Goal: Task Accomplishment & Management: Use online tool/utility

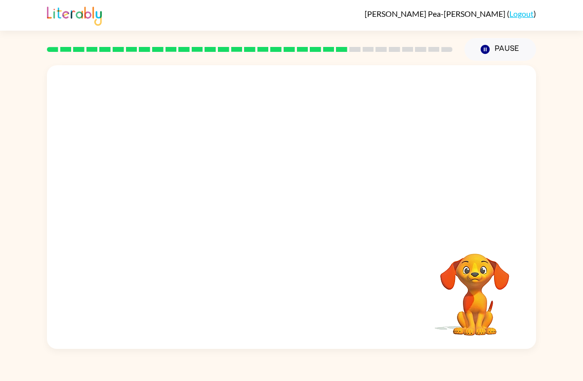
click at [347, 159] on video "Your browser must support playing .mp4 files to use Literably. Please try using…" at bounding box center [291, 148] width 489 height 167
click at [349, 158] on video "Your browser must support playing .mp4 files to use Literably. Please try using…" at bounding box center [291, 148] width 489 height 167
click at [349, 157] on video "Your browser must support playing .mp4 files to use Literably. Please try using…" at bounding box center [291, 148] width 489 height 167
click at [344, 151] on video "Your browser must support playing .mp4 files to use Literably. Please try using…" at bounding box center [291, 148] width 489 height 167
click at [356, 153] on video "Your browser must support playing .mp4 files to use Literably. Please try using…" at bounding box center [291, 148] width 489 height 167
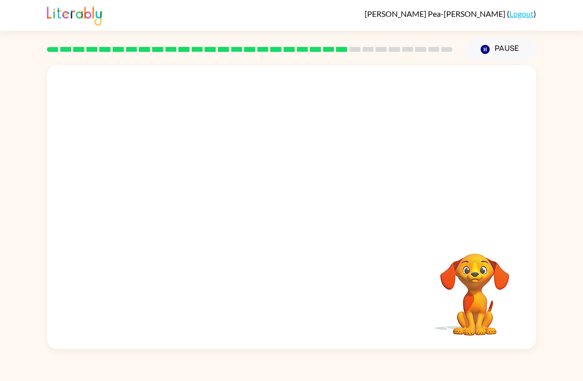
click at [336, 176] on video "Your browser must support playing .mp4 files to use Literably. Please try using…" at bounding box center [291, 148] width 489 height 167
click at [350, 145] on video "Your browser must support playing .mp4 files to use Literably. Please try using…" at bounding box center [291, 148] width 489 height 167
click at [319, 194] on video "Your browser must support playing .mp4 files to use Literably. Please try using…" at bounding box center [291, 148] width 489 height 167
click at [352, 158] on video "Your browser must support playing .mp4 files to use Literably. Please try using…" at bounding box center [291, 148] width 489 height 167
click at [277, 238] on div at bounding box center [291, 206] width 489 height 283
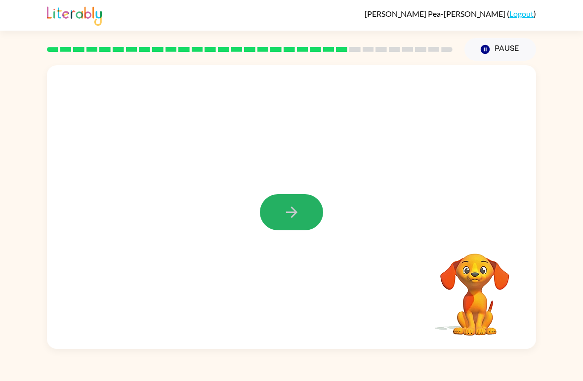
click at [277, 238] on div at bounding box center [291, 206] width 489 height 283
click at [305, 214] on button "button" at bounding box center [291, 212] width 63 height 36
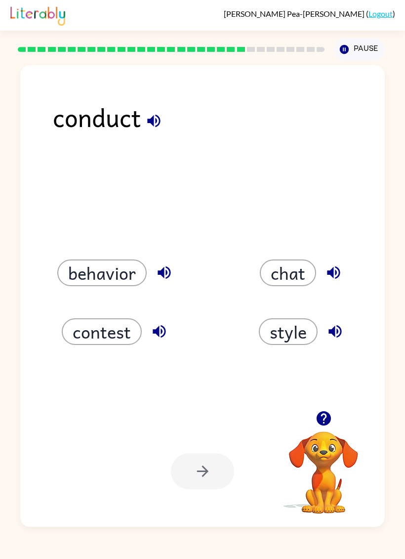
click at [287, 319] on button "style" at bounding box center [288, 331] width 59 height 27
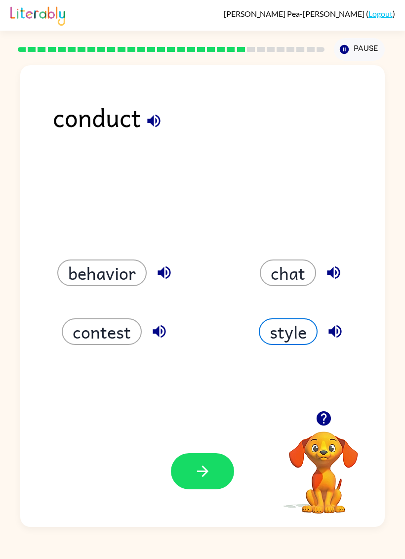
click at [209, 380] on button "button" at bounding box center [202, 471] width 63 height 36
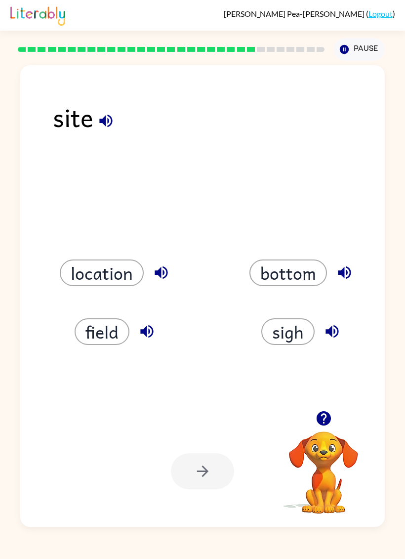
click at [143, 272] on button "location" at bounding box center [102, 272] width 84 height 27
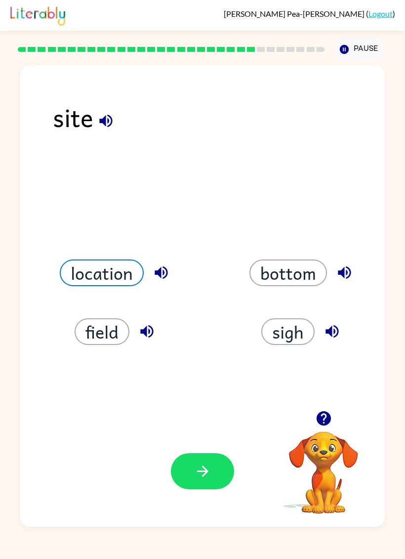
click at [193, 380] on button "button" at bounding box center [202, 471] width 63 height 36
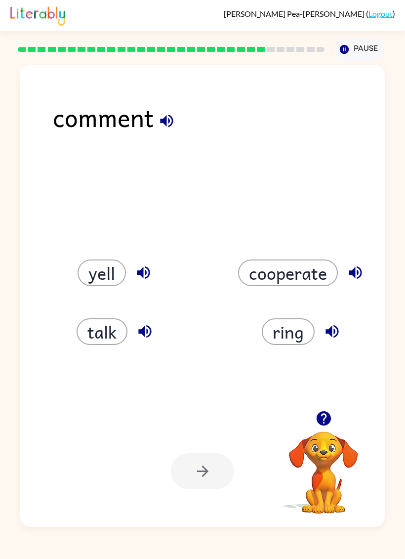
click at [105, 336] on button "talk" at bounding box center [102, 331] width 51 height 27
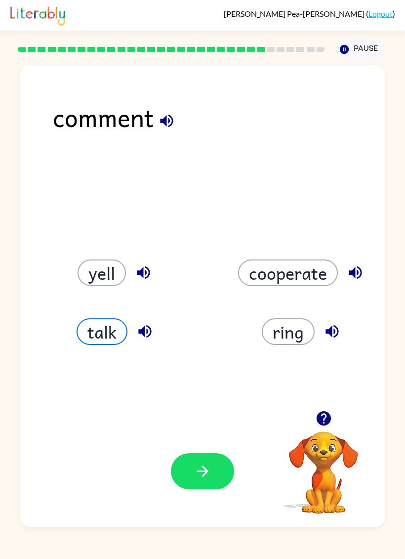
click at [201, 380] on icon "button" at bounding box center [202, 470] width 17 height 17
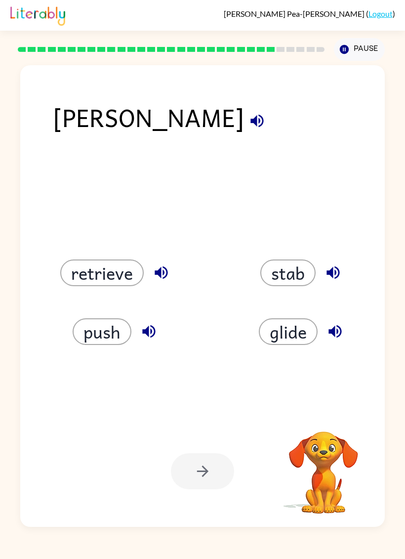
click at [305, 332] on button "glide" at bounding box center [288, 331] width 59 height 27
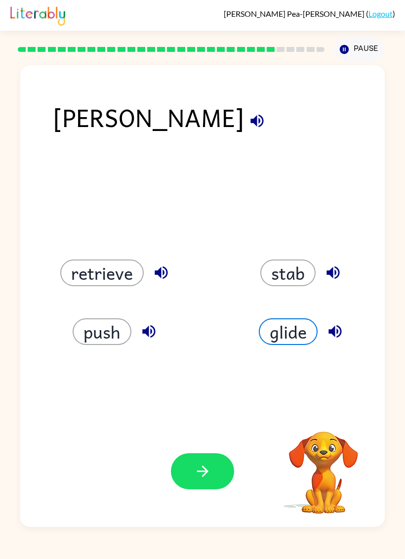
click at [195, 380] on button "button" at bounding box center [202, 471] width 63 height 36
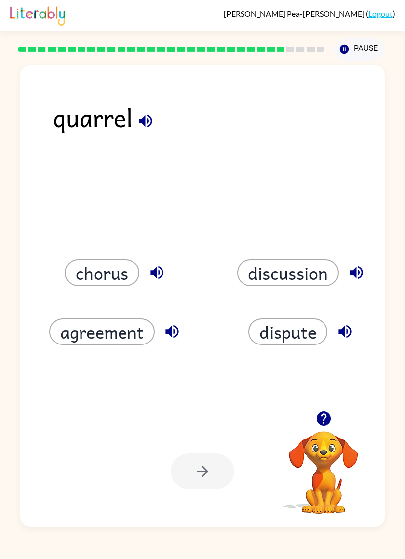
click at [272, 337] on button "dispute" at bounding box center [287, 331] width 79 height 27
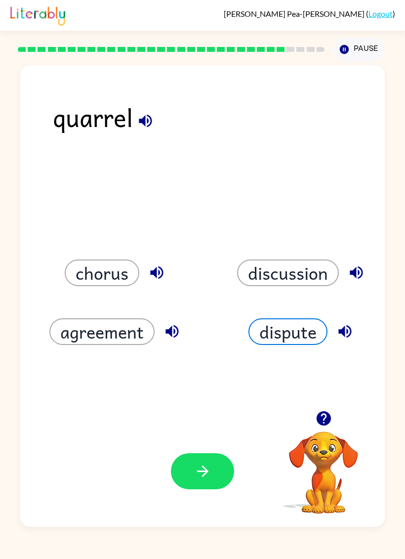
click at [84, 333] on button "agreement" at bounding box center [101, 331] width 105 height 27
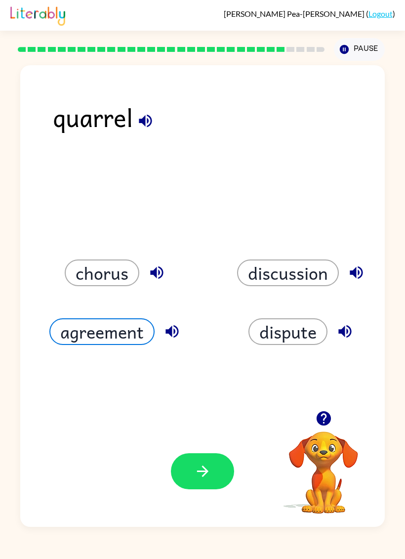
click at [212, 380] on button "button" at bounding box center [202, 471] width 63 height 36
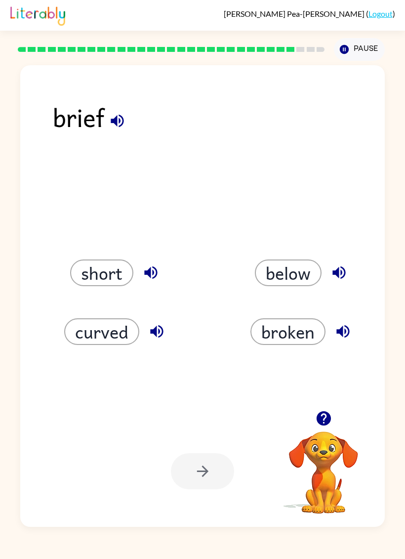
click at [300, 277] on button "below" at bounding box center [288, 272] width 67 height 27
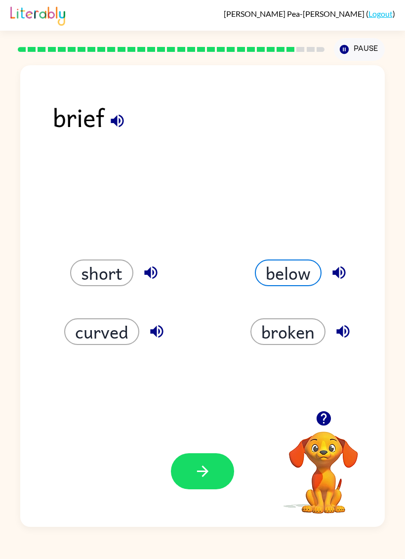
click at [205, 380] on icon "button" at bounding box center [202, 470] width 17 height 17
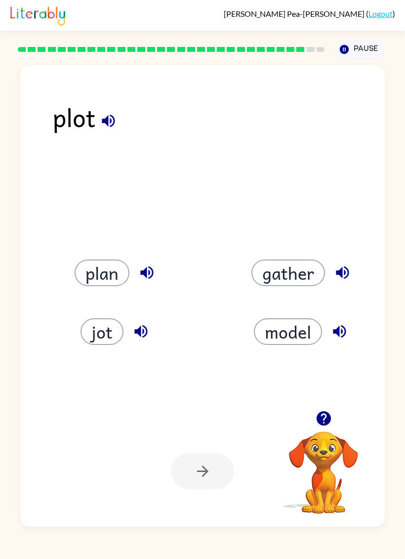
click at [282, 338] on button "model" at bounding box center [288, 331] width 68 height 27
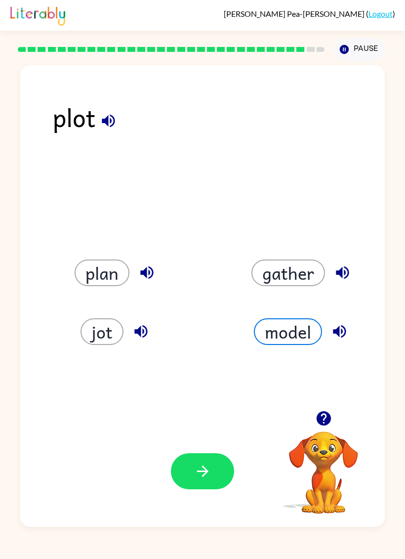
click at [303, 262] on button "gather" at bounding box center [288, 272] width 74 height 27
click at [97, 271] on button "plan" at bounding box center [102, 272] width 55 height 27
click at [101, 339] on button "jot" at bounding box center [101, 331] width 43 height 27
click at [199, 380] on icon "button" at bounding box center [202, 470] width 17 height 17
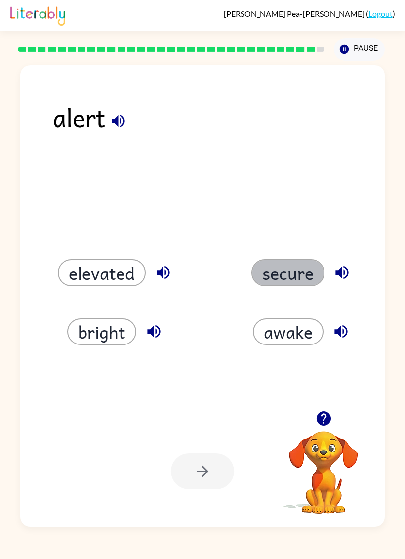
click at [295, 283] on button "secure" at bounding box center [287, 272] width 73 height 27
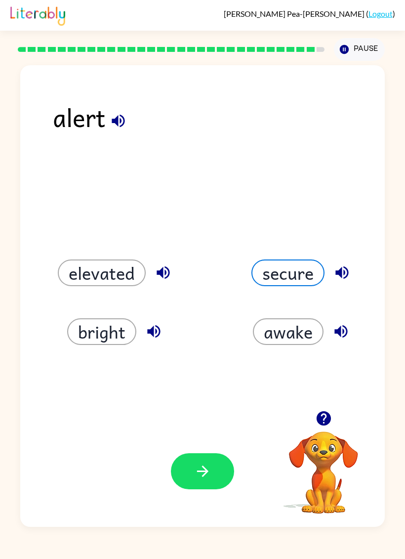
click at [194, 380] on icon "button" at bounding box center [202, 470] width 17 height 17
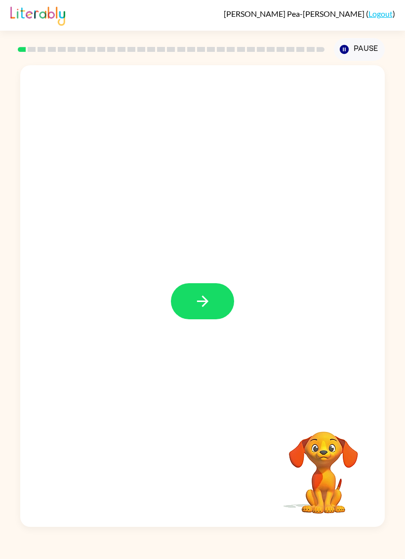
click at [202, 308] on icon "button" at bounding box center [202, 300] width 17 height 17
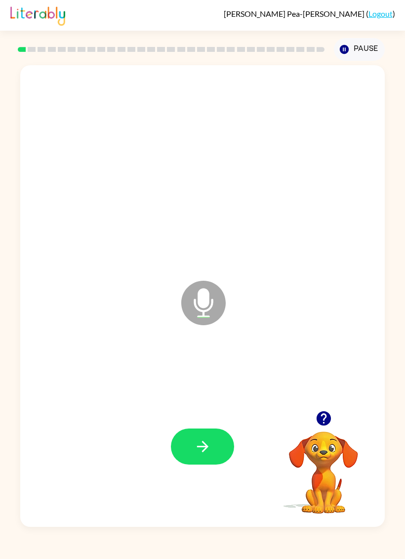
click at [216, 446] on button "button" at bounding box center [202, 446] width 63 height 36
click at [190, 442] on button "button" at bounding box center [202, 446] width 63 height 36
click at [212, 446] on button "button" at bounding box center [202, 446] width 63 height 36
click at [203, 432] on button "button" at bounding box center [202, 446] width 63 height 36
click at [201, 443] on icon "button" at bounding box center [202, 446] width 17 height 17
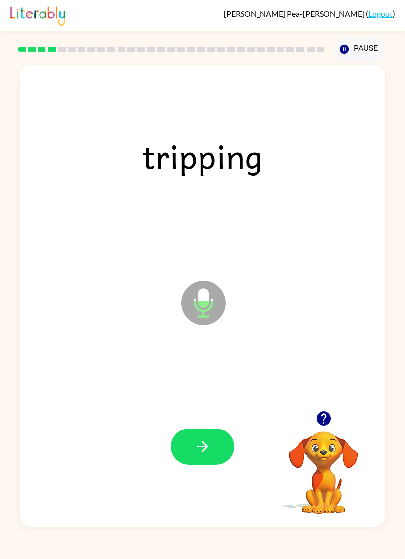
click at [214, 444] on button "button" at bounding box center [202, 446] width 63 height 36
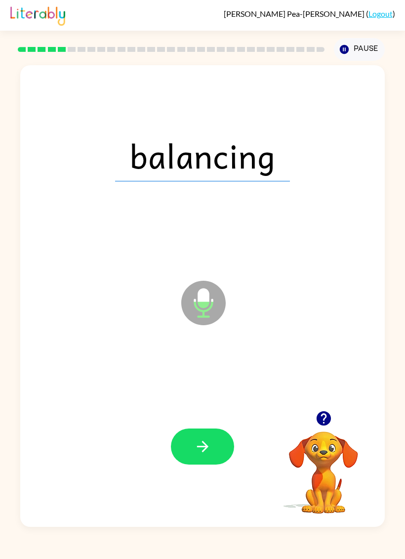
click at [218, 450] on button "button" at bounding box center [202, 446] width 63 height 36
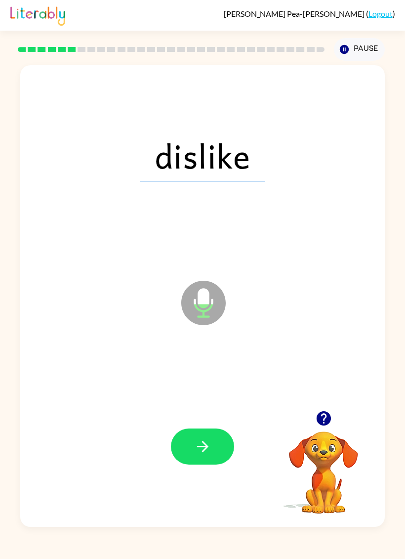
click at [208, 451] on icon "button" at bounding box center [202, 446] width 17 height 17
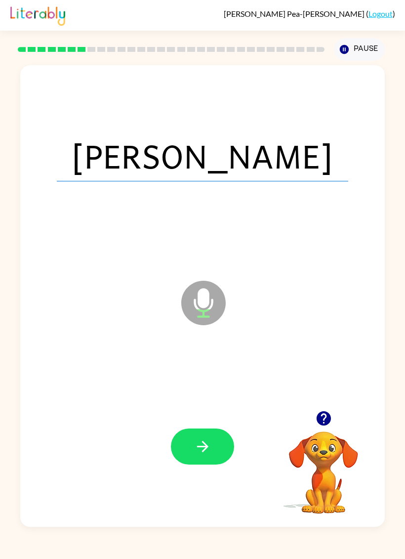
click at [216, 441] on button "button" at bounding box center [202, 446] width 63 height 36
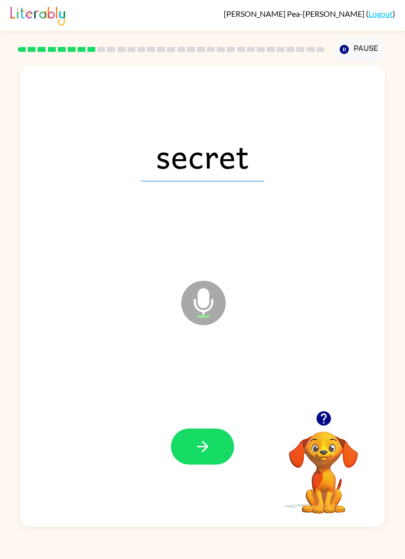
click at [221, 440] on button "button" at bounding box center [202, 446] width 63 height 36
click at [218, 434] on button "button" at bounding box center [202, 446] width 63 height 36
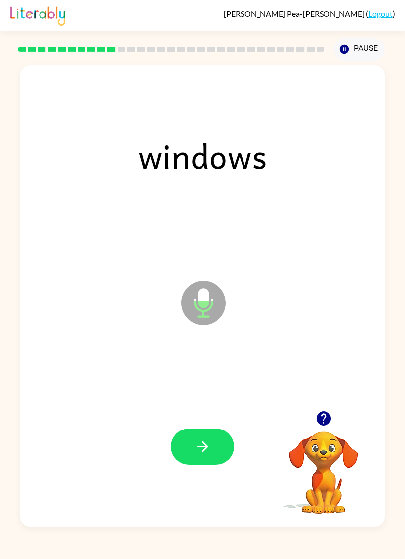
click at [202, 443] on icon "button" at bounding box center [202, 446] width 11 height 11
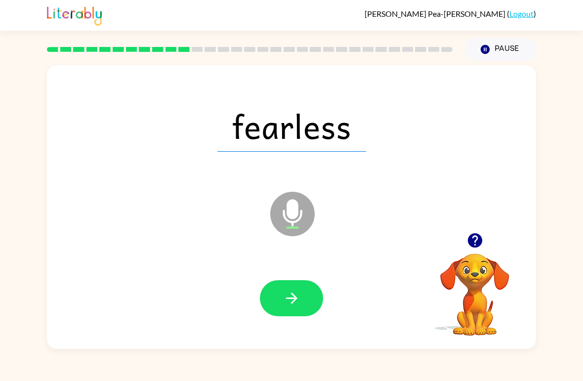
click at [318, 288] on button "button" at bounding box center [291, 298] width 63 height 36
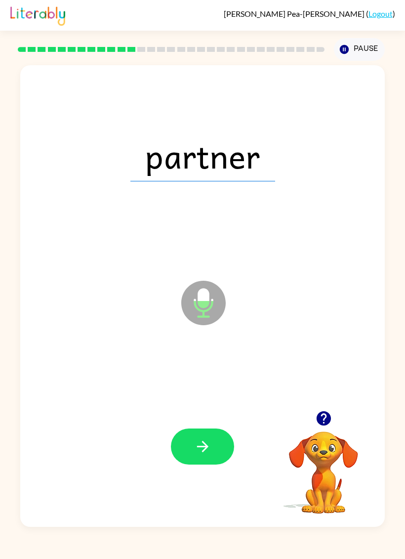
click at [216, 443] on button "button" at bounding box center [202, 446] width 63 height 36
click at [224, 446] on button "button" at bounding box center [202, 446] width 63 height 36
click at [211, 444] on button "button" at bounding box center [202, 446] width 63 height 36
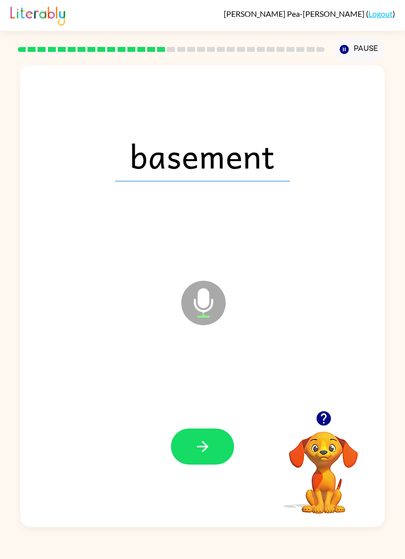
click at [184, 445] on button "button" at bounding box center [202, 446] width 63 height 36
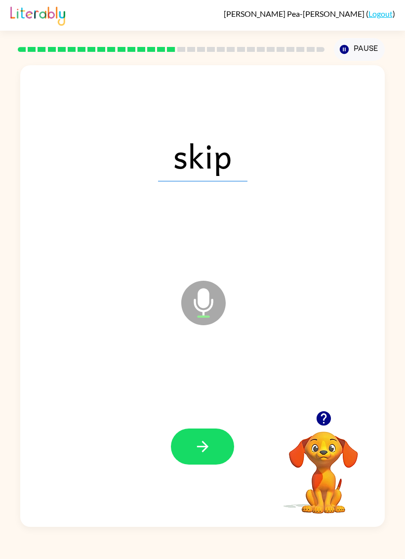
click at [222, 441] on button "button" at bounding box center [202, 446] width 63 height 36
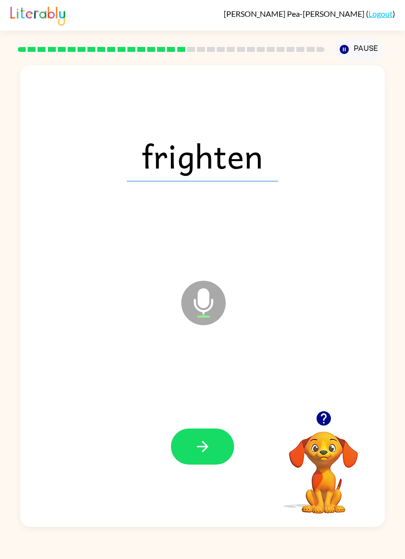
click at [202, 459] on button "button" at bounding box center [202, 446] width 63 height 36
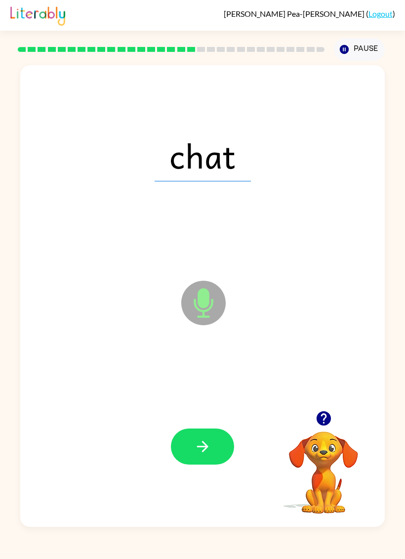
click at [214, 444] on button "button" at bounding box center [202, 446] width 63 height 36
click at [214, 449] on button "button" at bounding box center [202, 446] width 63 height 36
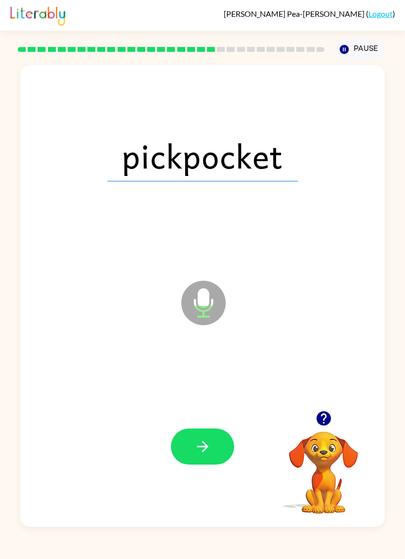
click at [203, 445] on icon "button" at bounding box center [202, 446] width 17 height 17
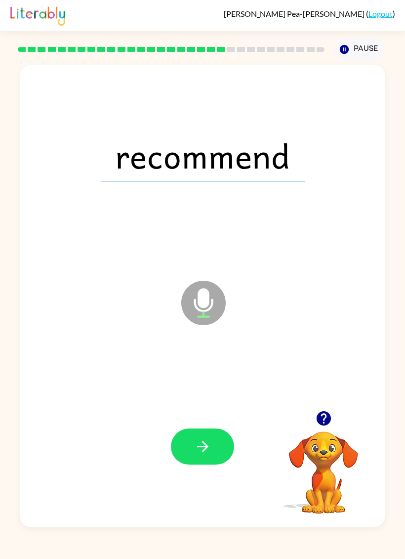
click at [214, 438] on button "button" at bounding box center [202, 446] width 63 height 36
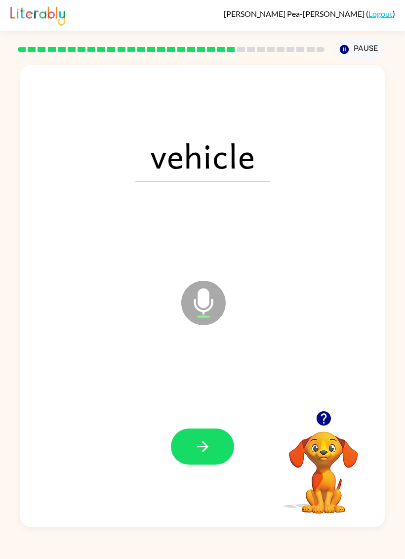
click at [216, 446] on button "button" at bounding box center [202, 446] width 63 height 36
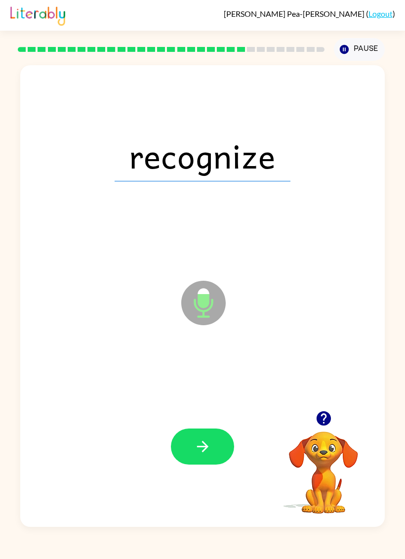
click at [208, 456] on button "button" at bounding box center [202, 446] width 63 height 36
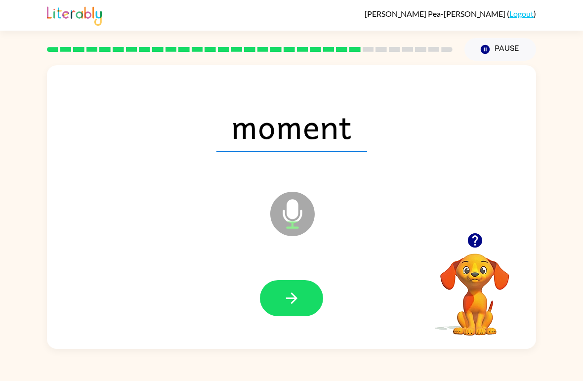
click at [284, 298] on icon "button" at bounding box center [291, 297] width 17 height 17
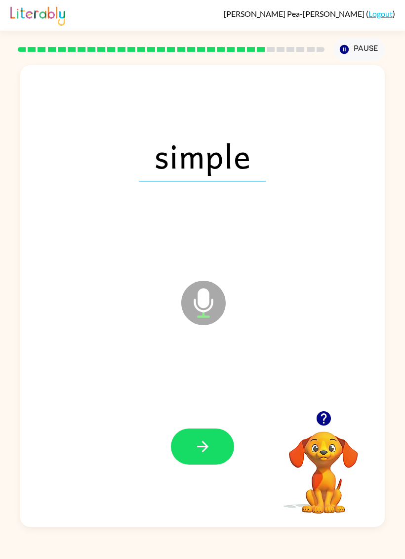
click at [218, 447] on button "button" at bounding box center [202, 446] width 63 height 36
click at [217, 430] on button "button" at bounding box center [202, 446] width 63 height 36
click at [219, 443] on button "button" at bounding box center [202, 446] width 63 height 36
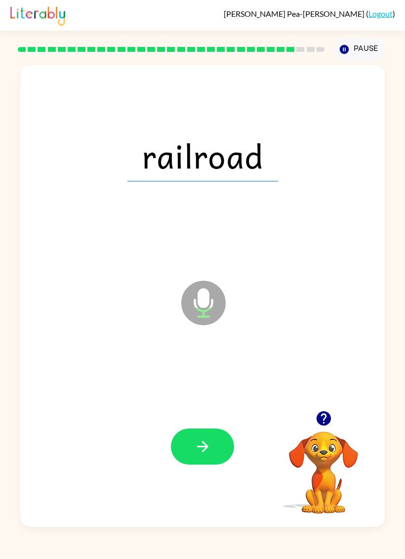
click at [192, 464] on button "button" at bounding box center [202, 446] width 63 height 36
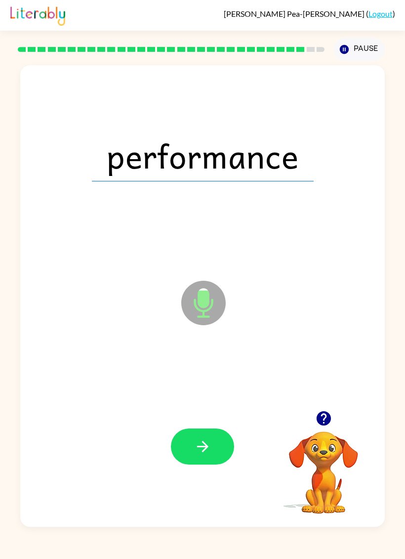
click at [205, 434] on button "button" at bounding box center [202, 446] width 63 height 36
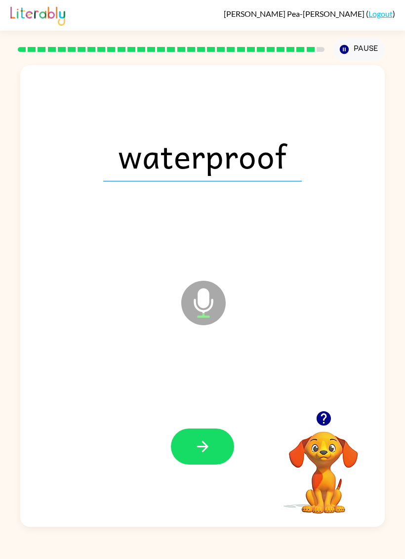
click at [212, 441] on button "button" at bounding box center [202, 446] width 63 height 36
